Goal: Task Accomplishment & Management: Use online tool/utility

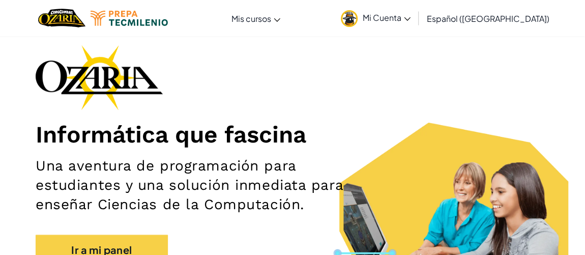
scroll to position [92, 0]
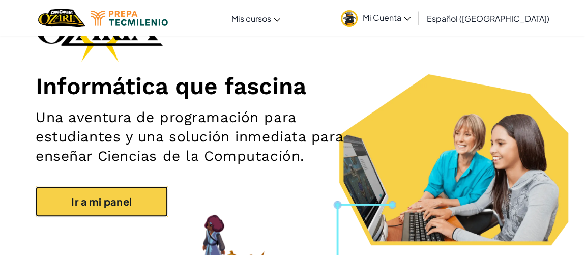
click at [92, 205] on link "Ir a mi panel" at bounding box center [102, 201] width 132 height 31
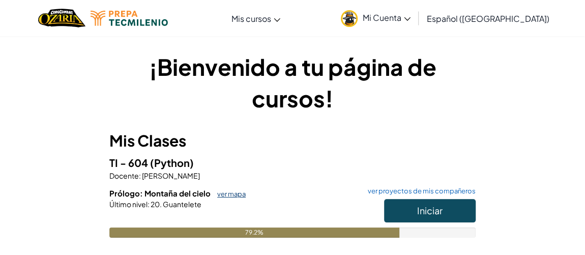
click at [224, 192] on link "ver mapa" at bounding box center [229, 194] width 34 height 8
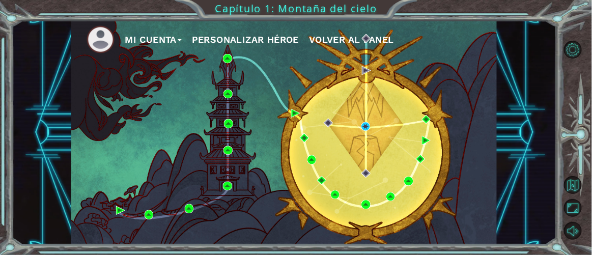
click at [360, 126] on div "Mi Cuenta Personalizar héroe Volver al panel" at bounding box center [283, 132] width 425 height 224
click at [366, 125] on img at bounding box center [365, 126] width 9 height 9
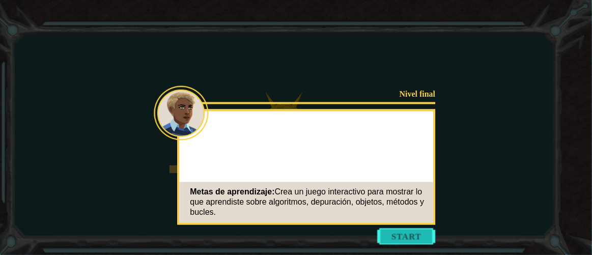
click at [409, 240] on button "Start" at bounding box center [407, 237] width 58 height 16
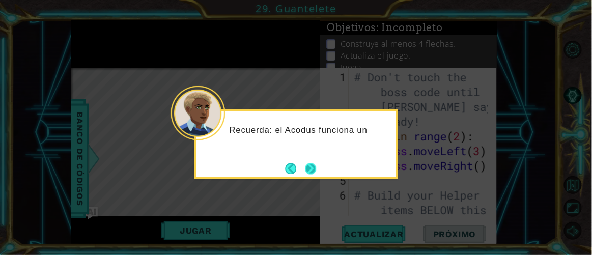
click at [307, 166] on button "Next" at bounding box center [310, 168] width 11 height 11
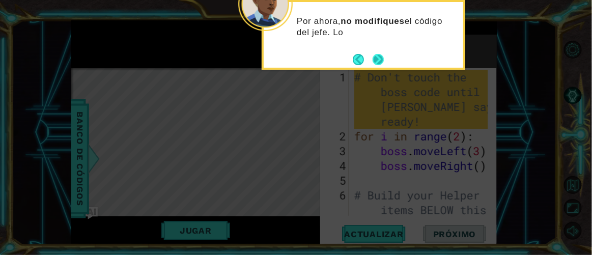
click at [380, 54] on button "Next" at bounding box center [378, 59] width 11 height 11
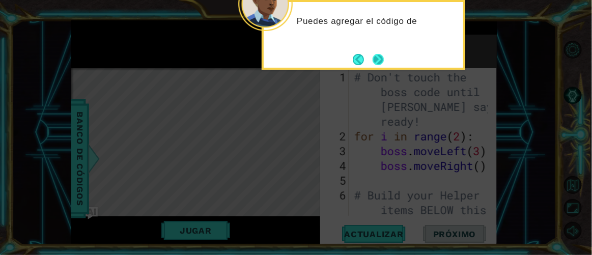
click at [384, 61] on button "Next" at bounding box center [378, 59] width 12 height 12
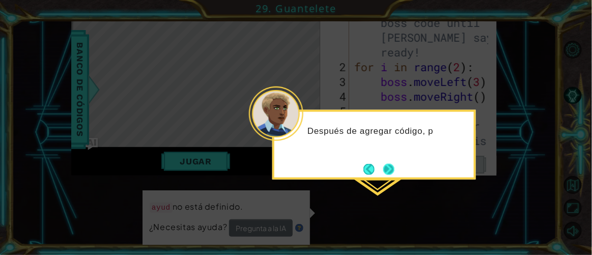
click at [387, 170] on button "Next" at bounding box center [388, 168] width 11 height 11
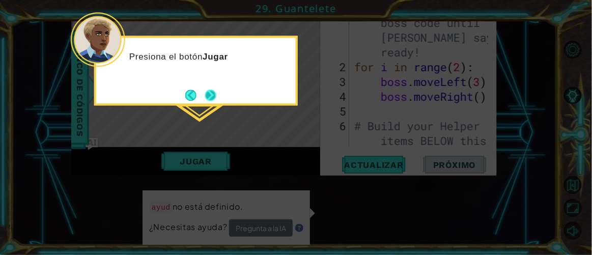
click at [208, 90] on button "Next" at bounding box center [210, 95] width 11 height 11
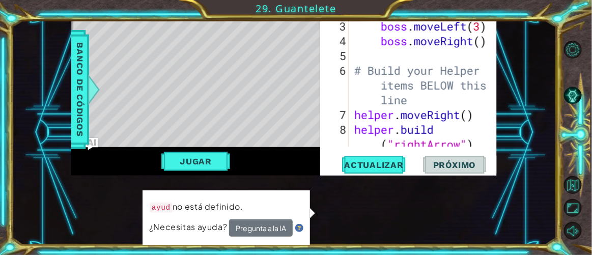
scroll to position [88, 0]
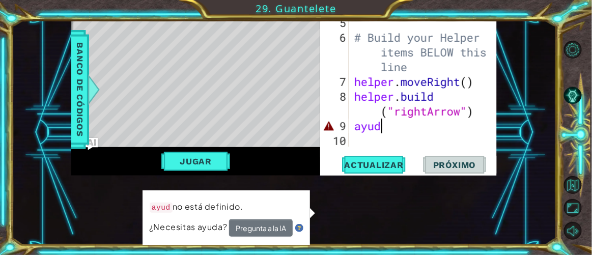
click at [420, 129] on div "boss . moveRight ( ) # Build your Helper items BELOW this line helper . moveRig…" at bounding box center [422, 89] width 141 height 177
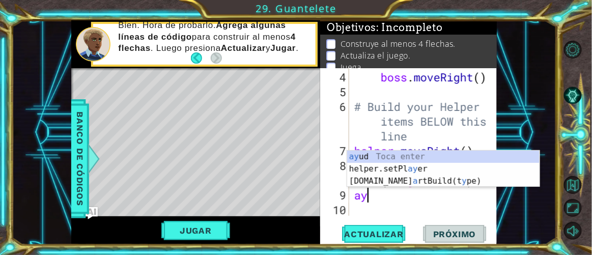
type textarea "a"
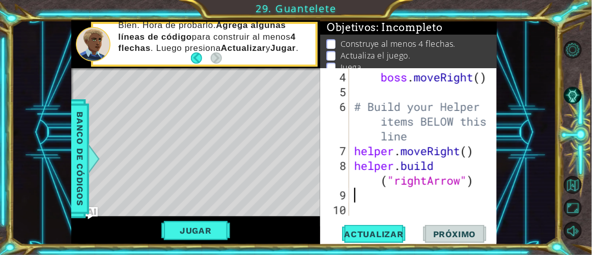
type textarea "h"
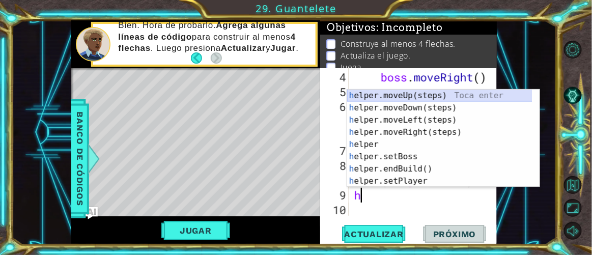
click at [424, 94] on div "h elper.moveUp(steps) Toca enter h elper.moveDown(steps) Toca enter h elper.mov…" at bounding box center [440, 151] width 186 height 122
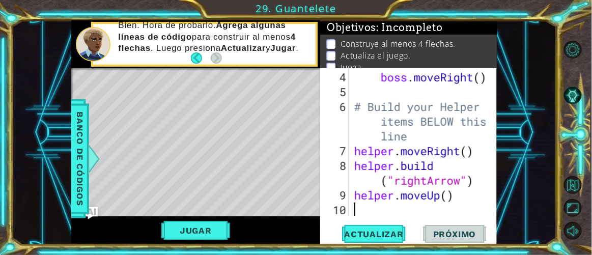
scroll to position [103, 0]
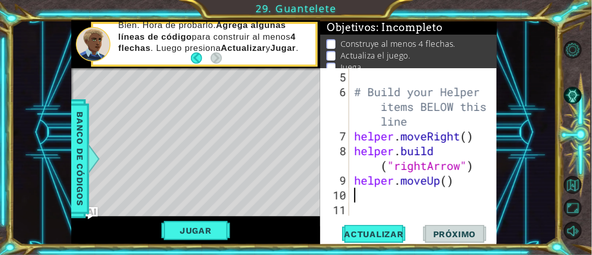
click at [394, 200] on div "# Build your Helper items BELOW this line helper . moveRight ( ) helper . build…" at bounding box center [422, 158] width 141 height 177
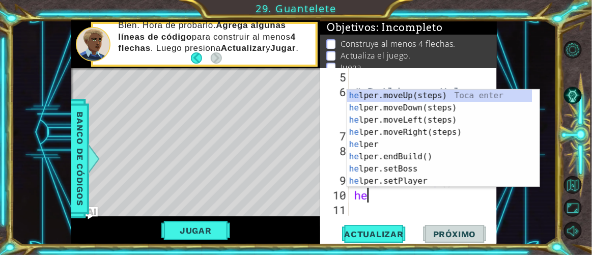
scroll to position [0, 0]
type textarea "help"
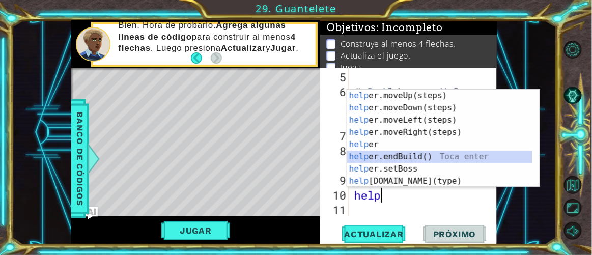
click at [419, 158] on div "help er.moveUp(steps) Toca enter help er.moveDown(steps) Toca enter help er.mov…" at bounding box center [440, 151] width 186 height 122
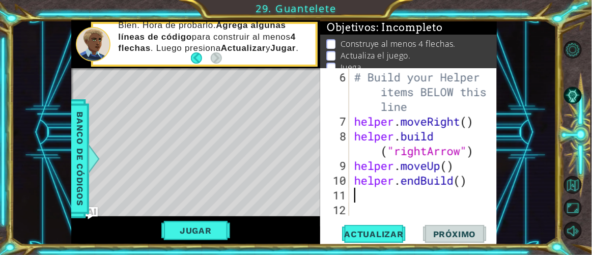
scroll to position [118, 0]
click at [422, 187] on div "# Build your Helper items BELOW this line helper . moveRight ( ) helper . build…" at bounding box center [422, 173] width 141 height 207
click at [427, 183] on div "# Build your Helper items BELOW this line helper . moveRight ( ) helper . build…" at bounding box center [422, 173] width 141 height 207
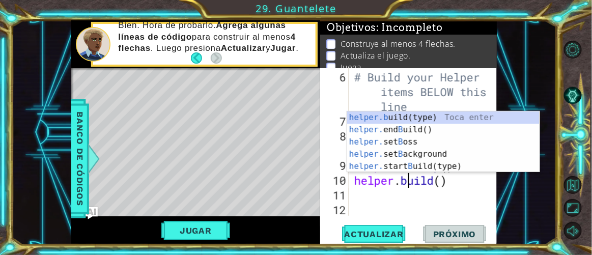
scroll to position [0, 2]
click at [427, 120] on div "helper.b uild(type) Toca enter helper. end B uild() Toca enter helper. set B os…" at bounding box center [443, 154] width 193 height 86
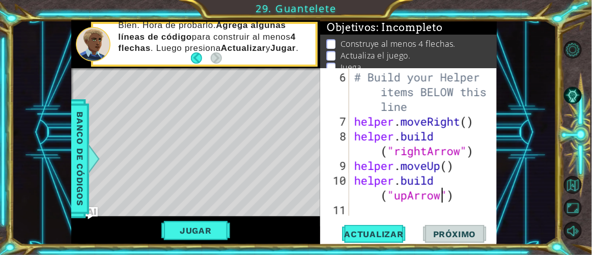
scroll to position [132, 0]
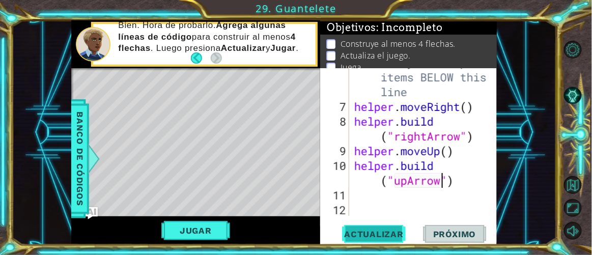
type textarea "[DOMAIN_NAME]("upArrow")"
click at [395, 234] on span "Actualizar" at bounding box center [374, 234] width 80 height 10
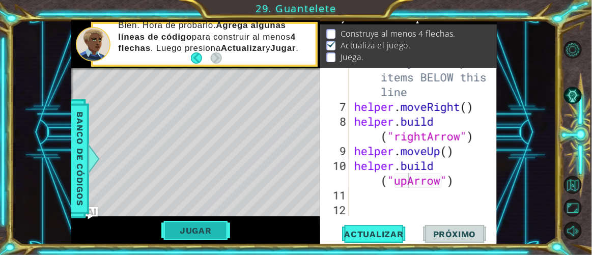
click at [215, 232] on button "Jugar" at bounding box center [195, 230] width 69 height 19
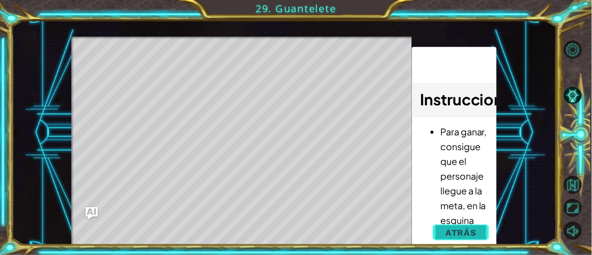
click at [463, 242] on button "Atrás" at bounding box center [461, 232] width 56 height 20
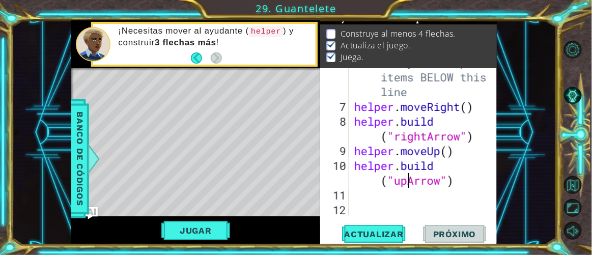
scroll to position [132, 0]
click at [428, 200] on div "# Build your Helper items BELOW this line helper . moveRight ( ) helper . build…" at bounding box center [422, 158] width 141 height 207
click at [210, 234] on button "Jugar" at bounding box center [195, 230] width 69 height 19
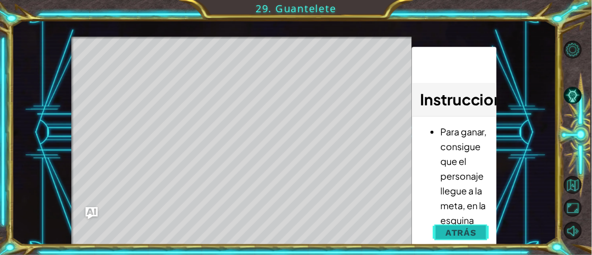
click at [460, 230] on span "Atrás" at bounding box center [460, 233] width 31 height 10
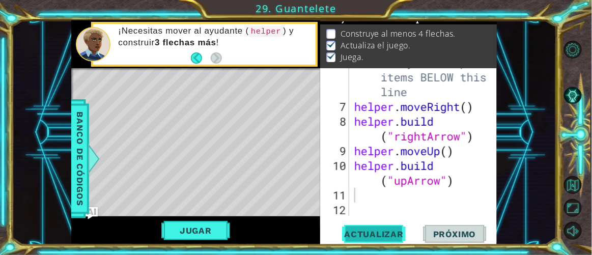
click at [386, 237] on span "Actualizar" at bounding box center [374, 234] width 80 height 10
click at [415, 202] on div "# Build your Helper items BELOW this line helper . moveRight ( ) helper . build…" at bounding box center [422, 158] width 141 height 207
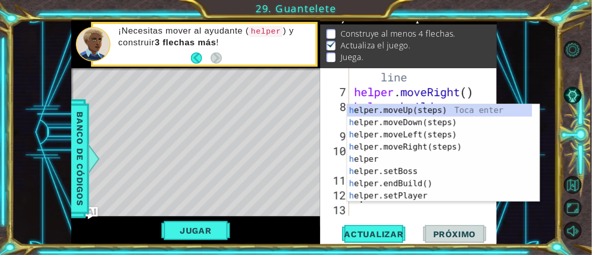
scroll to position [147, 0]
type textarea "he"
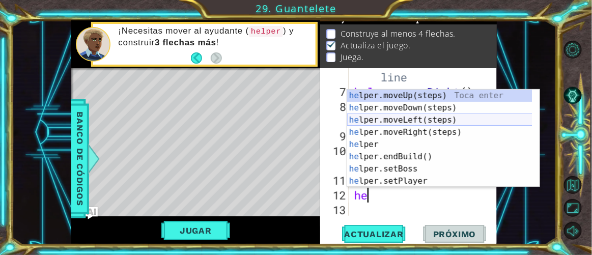
click at [443, 119] on div "he lper.moveUp(steps) Toca enter he lper.moveDown(steps) Toca enter he lper.mov…" at bounding box center [440, 151] width 186 height 122
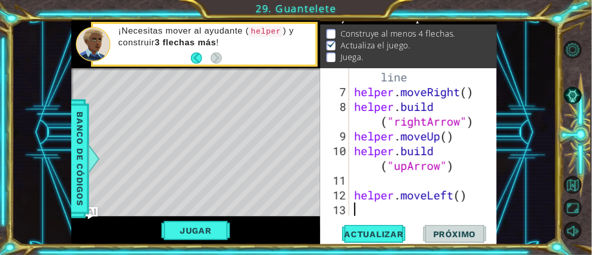
scroll to position [162, 0]
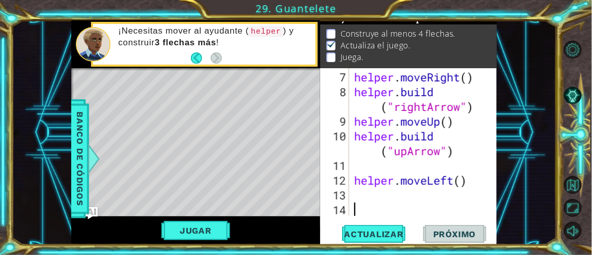
click at [396, 202] on div "helper . moveRight ( ) helper . build ( "rightArrow" ) helper . moveUp ( ) help…" at bounding box center [422, 158] width 141 height 177
click at [396, 195] on div "helper . moveRight ( ) helper . build ( "rightArrow" ) helper . moveUp ( ) help…" at bounding box center [422, 158] width 141 height 177
type textarea "h"
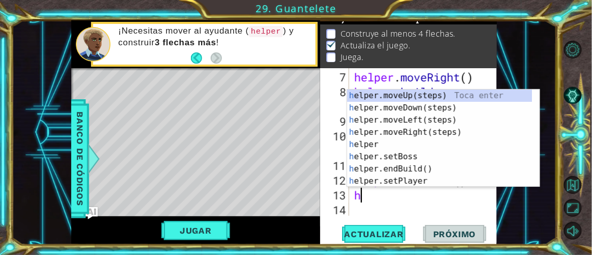
click at [421, 206] on div "helper . moveRight ( ) helper . build ( "rightArrow" ) helper . moveUp ( ) help…" at bounding box center [422, 158] width 141 height 177
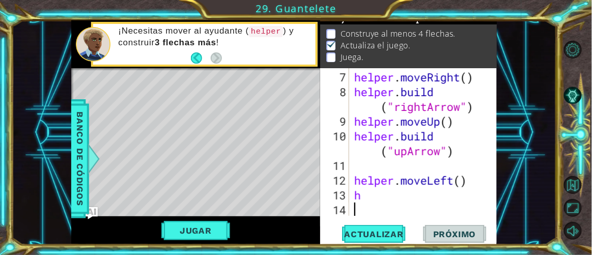
click at [419, 198] on div "helper . moveRight ( ) helper . build ( "rightArrow" ) helper . moveUp ( ) help…" at bounding box center [422, 158] width 141 height 177
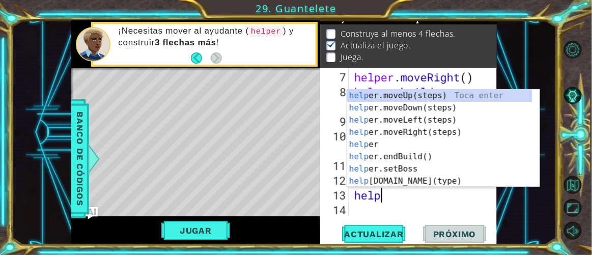
scroll to position [0, 1]
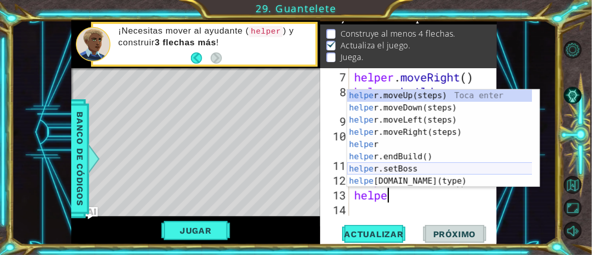
type textarea "helper"
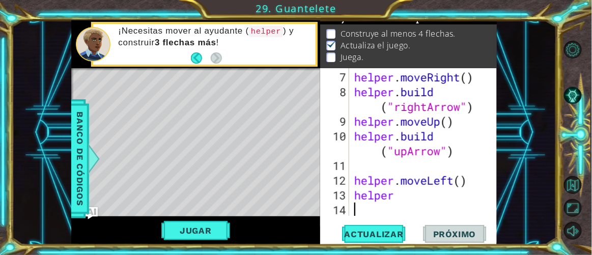
click at [439, 210] on div "helper . moveRight ( ) helper . build ( "rightArrow" ) helper . moveUp ( ) help…" at bounding box center [422, 158] width 141 height 177
click at [411, 202] on div "helper . moveRight ( ) helper . build ( "rightArrow" ) helper . moveUp ( ) help…" at bounding box center [422, 158] width 141 height 177
click at [408, 201] on div "helper . moveRight ( ) helper . build ( "rightArrow" ) helper . moveUp ( ) help…" at bounding box center [422, 158] width 141 height 177
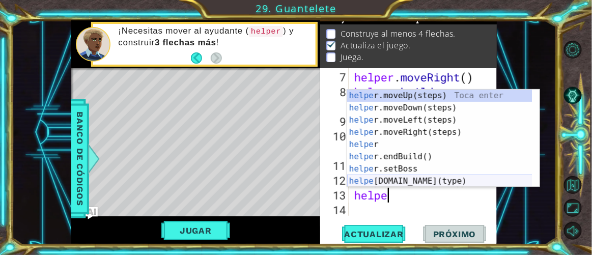
click at [409, 182] on div "helpe [PERSON_NAME]moveUp(steps) Toca enter helpe r.moveDown(steps) Toca enter …" at bounding box center [440, 151] width 186 height 122
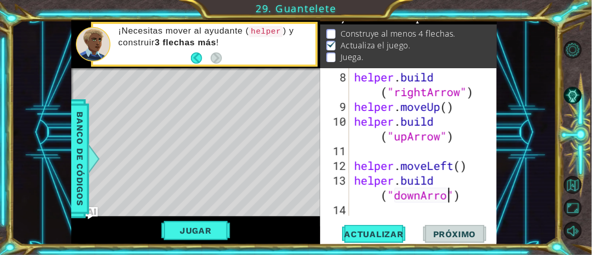
scroll to position [0, 7]
click at [422, 201] on div "helper . build ( "rightArrow" ) helper . moveUp ( ) helper . build ( "upArrow" …" at bounding box center [422, 166] width 141 height 192
type textarea "[DOMAIN_NAME]("leftArrow")"
click at [399, 217] on div "[DOMAIN_NAME]("leftArrow") 8 9 10 11 12 13 14 helper . build ( "rightArrow" ) h…" at bounding box center [408, 156] width 177 height 177
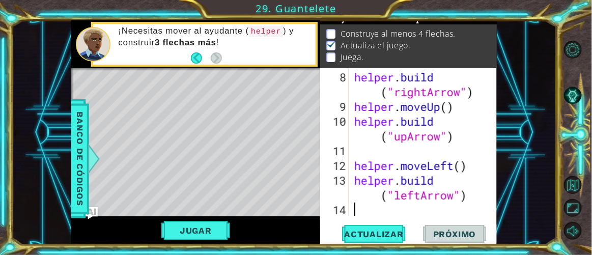
click at [386, 212] on div "helper . build ( "rightArrow" ) helper . moveUp ( ) helper . build ( "upArrow" …" at bounding box center [422, 166] width 141 height 192
type textarea "h"
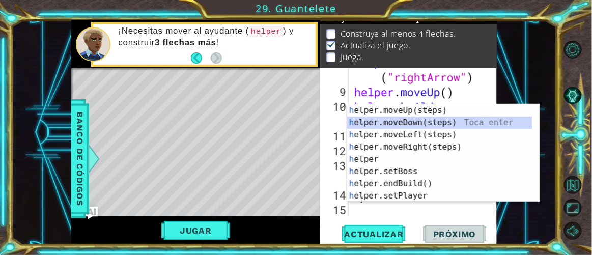
click at [411, 120] on div "h elper.moveUp(steps) Toca enter h elper.moveDown(steps) Toca enter h elper.mov…" at bounding box center [440, 165] width 186 height 122
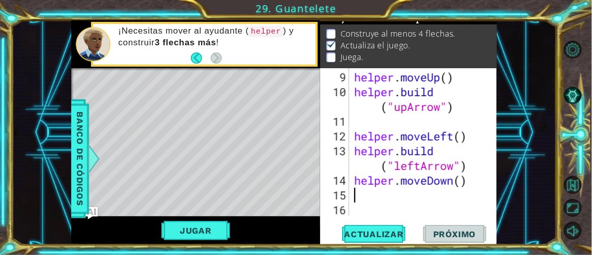
click at [401, 201] on div "helper . moveUp ( ) helper . build ( "upArrow" ) helper . moveLeft ( ) helper .…" at bounding box center [422, 158] width 141 height 177
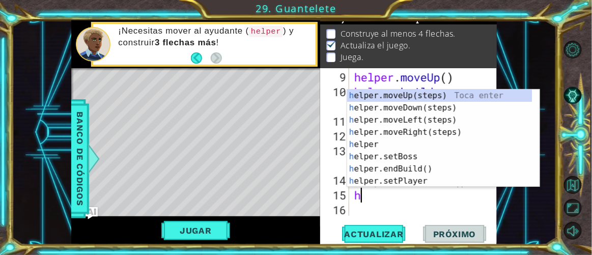
type textarea "he"
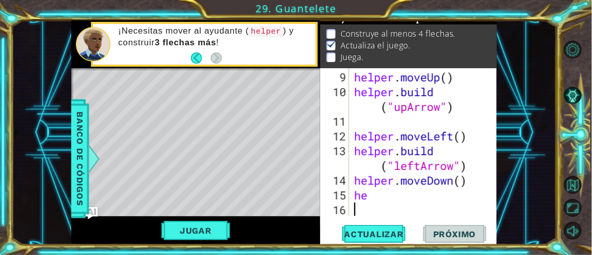
click at [431, 206] on div "helper . moveUp ( ) helper . build ( "upArrow" ) helper . moveLeft ( ) helper .…" at bounding box center [422, 158] width 141 height 177
click at [422, 196] on div "helper . moveUp ( ) helper . build ( "upArrow" ) helper . moveLeft ( ) helper .…" at bounding box center [422, 158] width 141 height 177
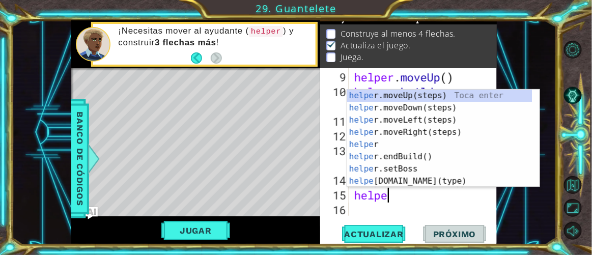
scroll to position [0, 1]
click at [422, 183] on div "helpe [PERSON_NAME]moveUp(steps) Toca enter helpe r.moveDown(steps) Toca enter …" at bounding box center [440, 151] width 186 height 122
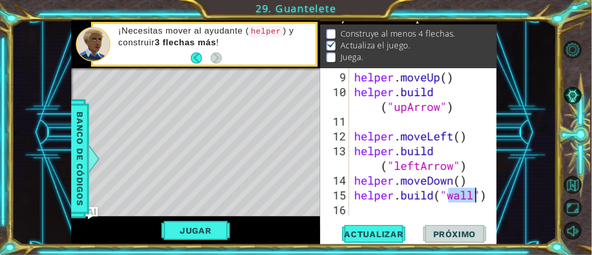
type textarea "[DOMAIN_NAME]("")"
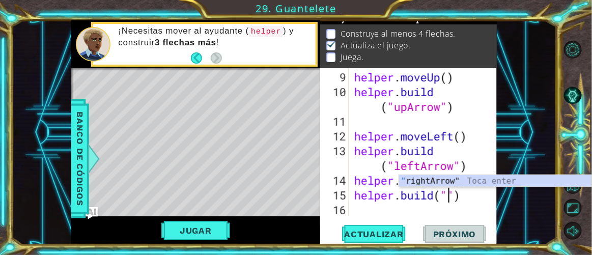
click at [444, 214] on div "helper . moveUp ( ) helper . build ( "upArrow" ) helper . moveLeft ( ) helper .…" at bounding box center [422, 158] width 141 height 177
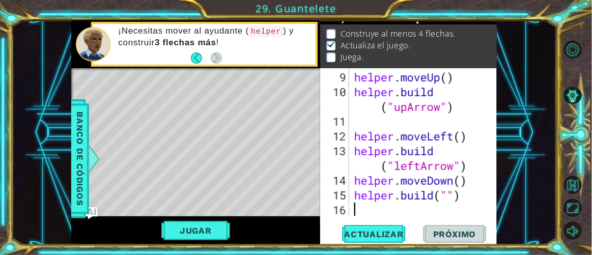
scroll to position [0, 0]
click at [452, 194] on div "helper . moveUp ( ) helper . build ( "upArrow" ) helper . moveLeft ( ) helper .…" at bounding box center [422, 158] width 141 height 177
type textarea "[DOMAIN_NAME]("")"
click at [450, 203] on div "helper . moveUp ( ) helper . build ( "upArrow" ) helper . moveLeft ( ) helper .…" at bounding box center [422, 158] width 141 height 177
click at [452, 196] on div "helper . moveUp ( ) helper . build ( "upArrow" ) helper . moveLeft ( ) helper .…" at bounding box center [422, 158] width 141 height 177
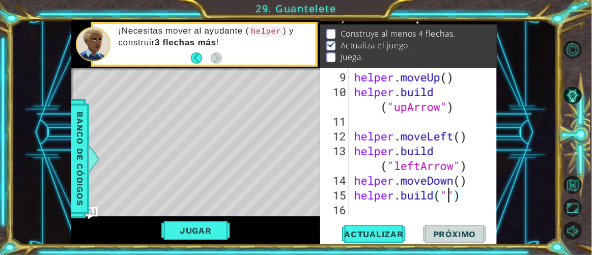
click at [450, 196] on div "helper . moveUp ( ) helper . build ( "upArrow" ) helper . moveLeft ( ) helper .…" at bounding box center [422, 158] width 141 height 177
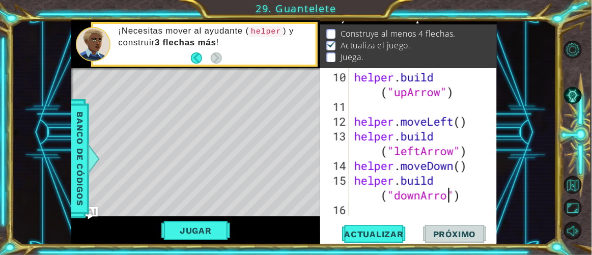
scroll to position [0, 7]
type textarea "[DOMAIN_NAME]("downArrow")"
click at [410, 231] on span "Actualizar" at bounding box center [374, 234] width 80 height 10
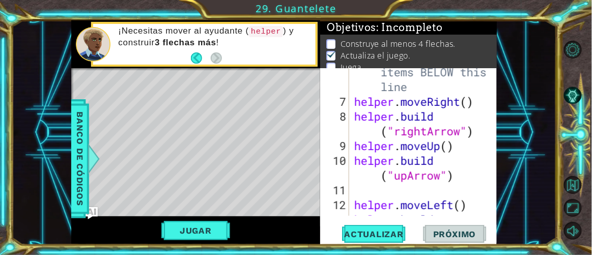
scroll to position [221, 0]
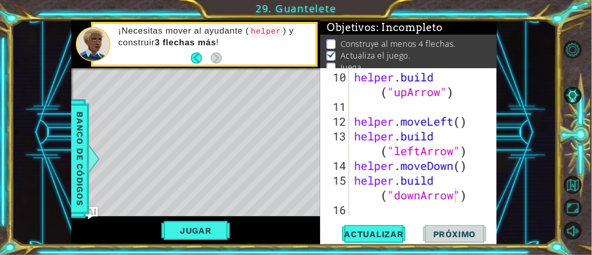
click at [429, 43] on p "Construye al menos 4 flechas." at bounding box center [397, 43] width 115 height 11
click at [429, 41] on p "Construye al menos 4 flechas." at bounding box center [397, 43] width 115 height 11
click at [289, 212] on div "Level Map" at bounding box center [306, 218] width 470 height 300
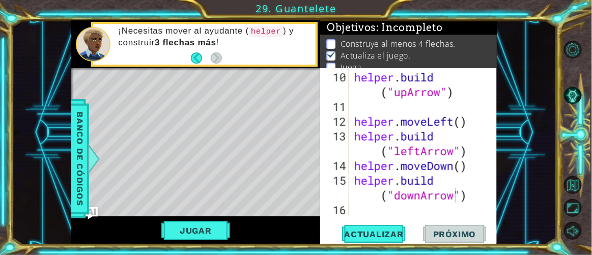
click at [289, 208] on div "Level Map" at bounding box center [306, 218] width 470 height 300
click at [297, 204] on div "Level Map" at bounding box center [306, 218] width 470 height 300
click at [220, 231] on button "Jugar" at bounding box center [195, 230] width 69 height 19
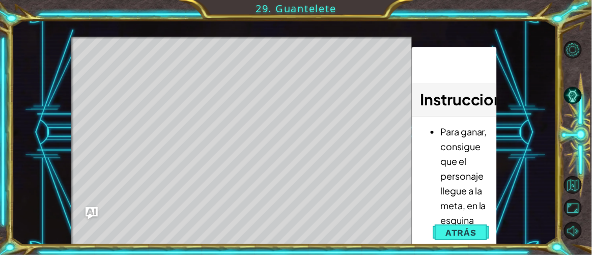
click at [375, 218] on div "Level Map" at bounding box center [306, 187] width 470 height 300
click at [371, 218] on div "Level Map" at bounding box center [306, 187] width 470 height 300
click at [370, 218] on div "Level Map" at bounding box center [306, 187] width 470 height 300
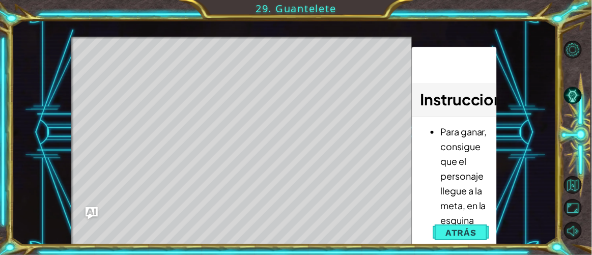
click at [370, 218] on div "Level Map" at bounding box center [306, 187] width 470 height 300
click at [366, 226] on div "Level Map" at bounding box center [306, 187] width 470 height 300
click at [379, 227] on div "Level Map" at bounding box center [306, 187] width 470 height 300
drag, startPoint x: 380, startPoint y: 226, endPoint x: 379, endPoint y: 221, distance: 5.7
click at [380, 224] on div "Level Map" at bounding box center [306, 187] width 470 height 300
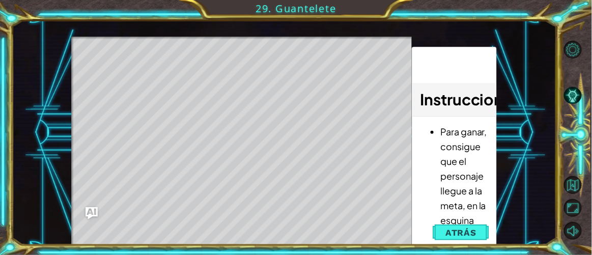
click at [371, 211] on div "Level Map" at bounding box center [306, 187] width 470 height 300
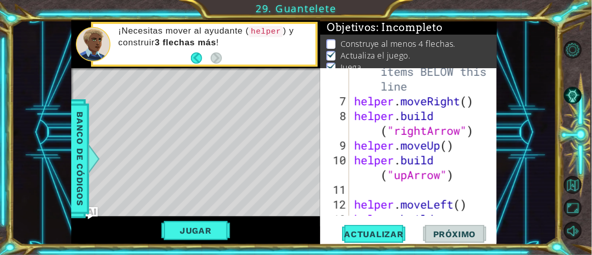
scroll to position [0, 0]
click at [394, 185] on div "# Build your Helper items BELOW this line helper . moveRight ( ) helper . build…" at bounding box center [422, 159] width 141 height 221
type textarea "[DOMAIN_NAME]("upArrow")"
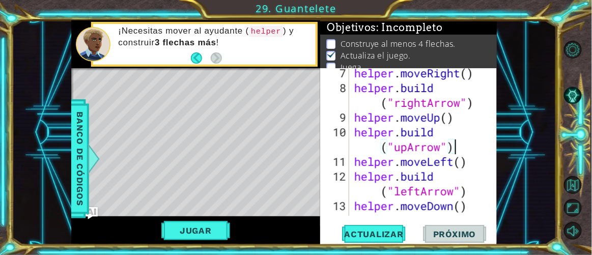
scroll to position [206, 0]
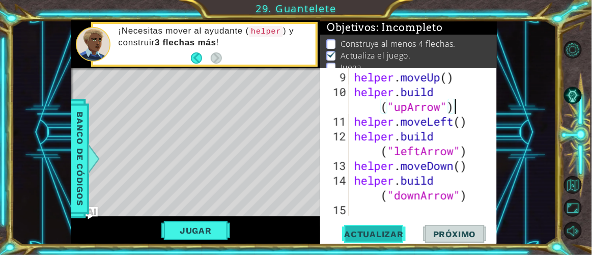
click at [379, 233] on span "Actualizar" at bounding box center [374, 234] width 80 height 10
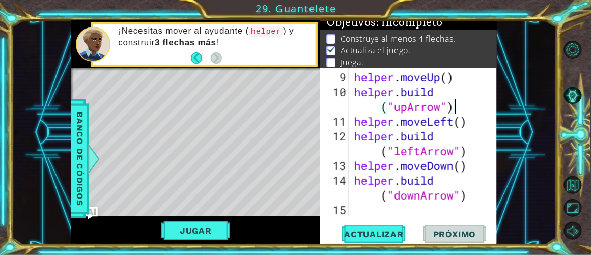
scroll to position [0, 0]
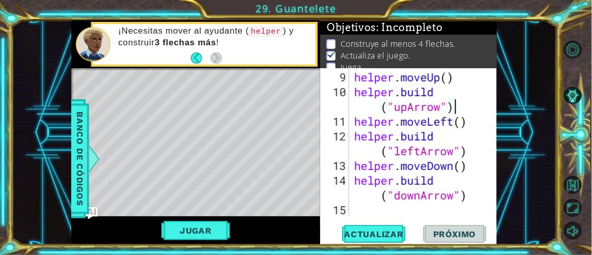
click at [391, 35] on div "Construye al menos 4 flechas. Actualiza el juego. [GEOGRAPHIC_DATA]." at bounding box center [408, 57] width 177 height 44
click at [433, 214] on div "helper . moveUp ( ) helper . build ( "upArrow" ) helper . moveLeft ( ) helper .…" at bounding box center [422, 158] width 141 height 177
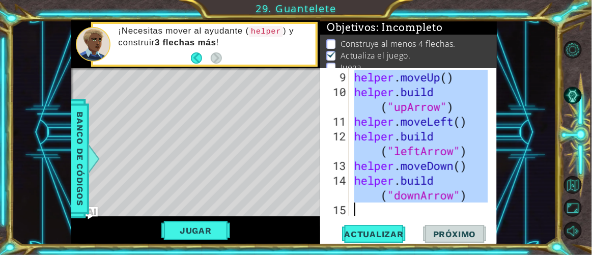
drag, startPoint x: 355, startPoint y: 78, endPoint x: 447, endPoint y: 254, distance: 199.4
click at [447, 254] on div "1 ההההההההההההההההההההההההההההההההההההההההההההההההההההההההההההההההההההההההההההה…" at bounding box center [296, 127] width 592 height 255
type textarea "[DOMAIN_NAME]("downArrow")"
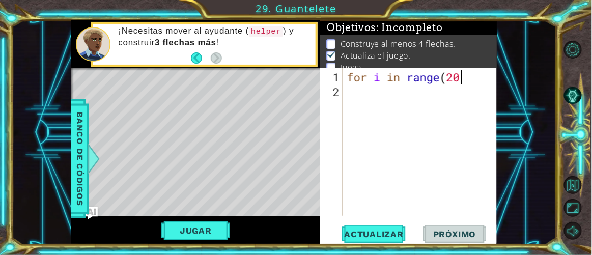
scroll to position [0, 5]
type textarea "for i in range(200):"
click at [385, 102] on div "for i in range ( 200 ) :" at bounding box center [422, 158] width 155 height 177
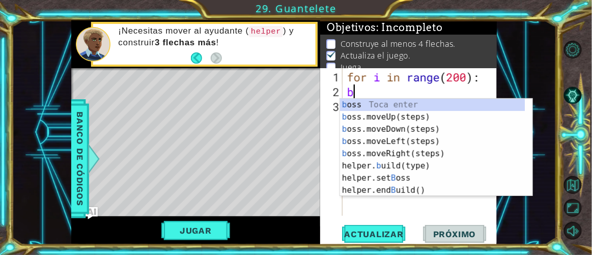
type textarea "bo"
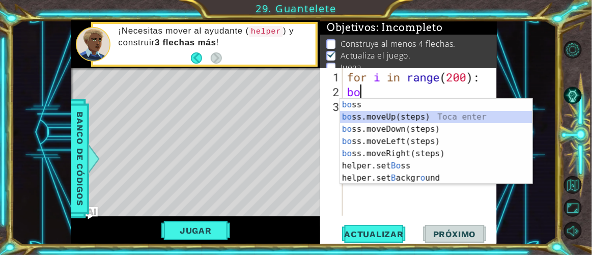
click at [422, 116] on div "bo ss Toca enter bo ss.moveUp(steps) Toca enter bo ss.moveDown(steps) Toca ente…" at bounding box center [436, 154] width 193 height 110
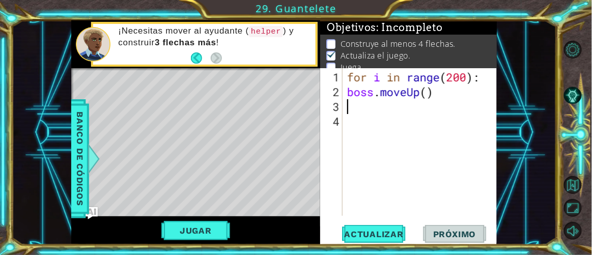
click at [428, 90] on div "for i in range ( 200 ) : boss . moveUp ( )" at bounding box center [422, 158] width 155 height 177
type textarea "boss.moveUp(4)"
click at [423, 108] on div "for i in range ( 200 ) : boss . moveUp ( 4 )" at bounding box center [422, 158] width 155 height 177
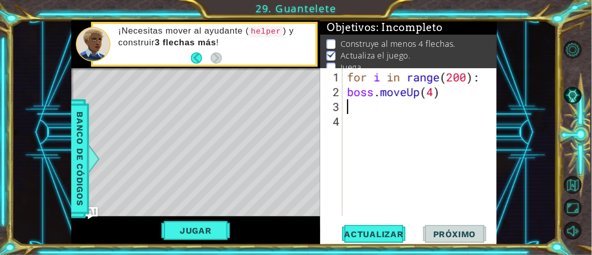
type textarea "b"
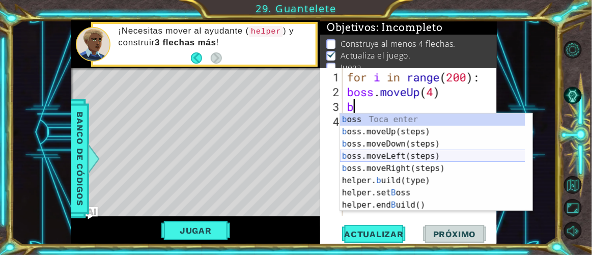
click at [430, 154] on div "b oss Toca enter b oss.moveUp(steps) Toca enter b oss.moveDown(steps) Toca ente…" at bounding box center [433, 174] width 186 height 122
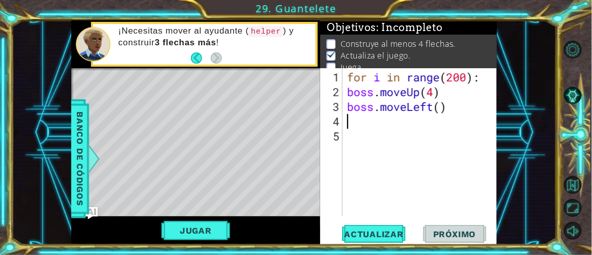
click at [444, 106] on div "for i in range ( 200 ) : boss . moveUp ( 4 ) boss . moveLeft ( )" at bounding box center [422, 158] width 155 height 177
type textarea "boss.moveLeft(3)"
click at [423, 132] on div "for i in range ( 200 ) : boss . moveUp ( 4 ) boss . moveLeft ( 3 )" at bounding box center [422, 158] width 155 height 177
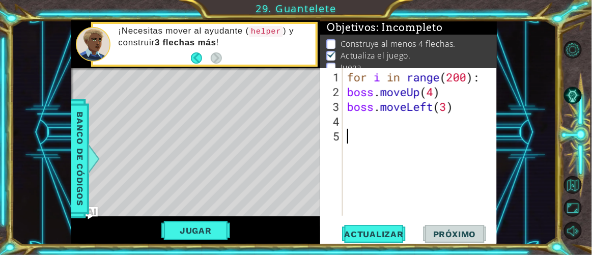
click at [424, 122] on div "for i in range ( 200 ) : boss . moveUp ( 4 ) boss . moveLeft ( 3 )" at bounding box center [422, 158] width 155 height 177
type textarea "b"
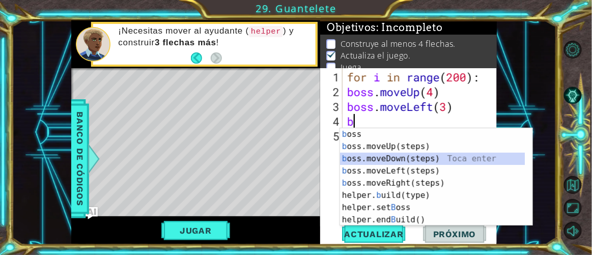
click at [419, 155] on div "b oss Toca enter b oss.moveUp(steps) Toca enter b oss.moveDown(steps) Toca ente…" at bounding box center [433, 189] width 186 height 122
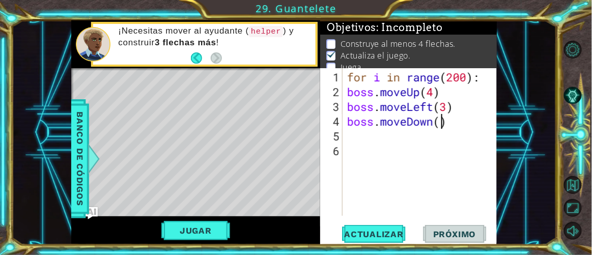
click at [439, 125] on div "for i in range ( 200 ) : boss . moveUp ( 4 ) boss . moveLeft ( 3 ) boss . moveD…" at bounding box center [422, 158] width 155 height 177
type textarea "boss.moveDown(4)"
click at [402, 138] on div "for i in range ( 200 ) : boss . moveUp ( 4 ) boss . moveLeft ( 3 ) boss . moveD…" at bounding box center [422, 158] width 155 height 177
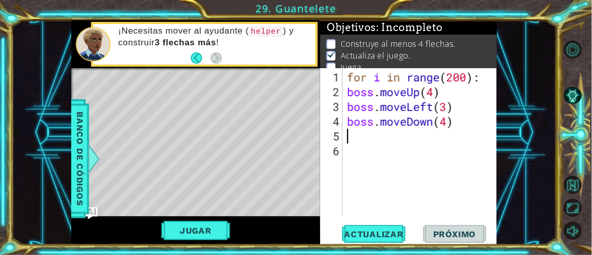
type textarea "b"
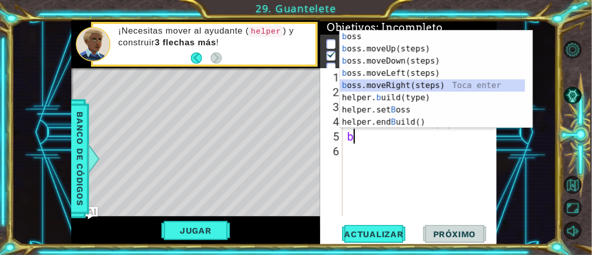
click at [432, 81] on div "b oss Toca enter b oss.moveUp(steps) Toca enter b oss.moveDown(steps) Toca ente…" at bounding box center [433, 92] width 186 height 122
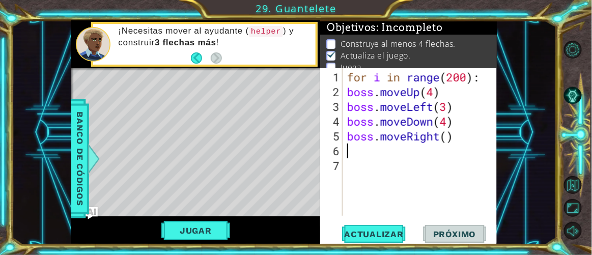
click at [451, 144] on div "for i in range ( 200 ) : boss . moveUp ( 4 ) boss . moveLeft ( 3 ) boss . moveD…" at bounding box center [422, 158] width 155 height 177
